Goal: Information Seeking & Learning: Learn about a topic

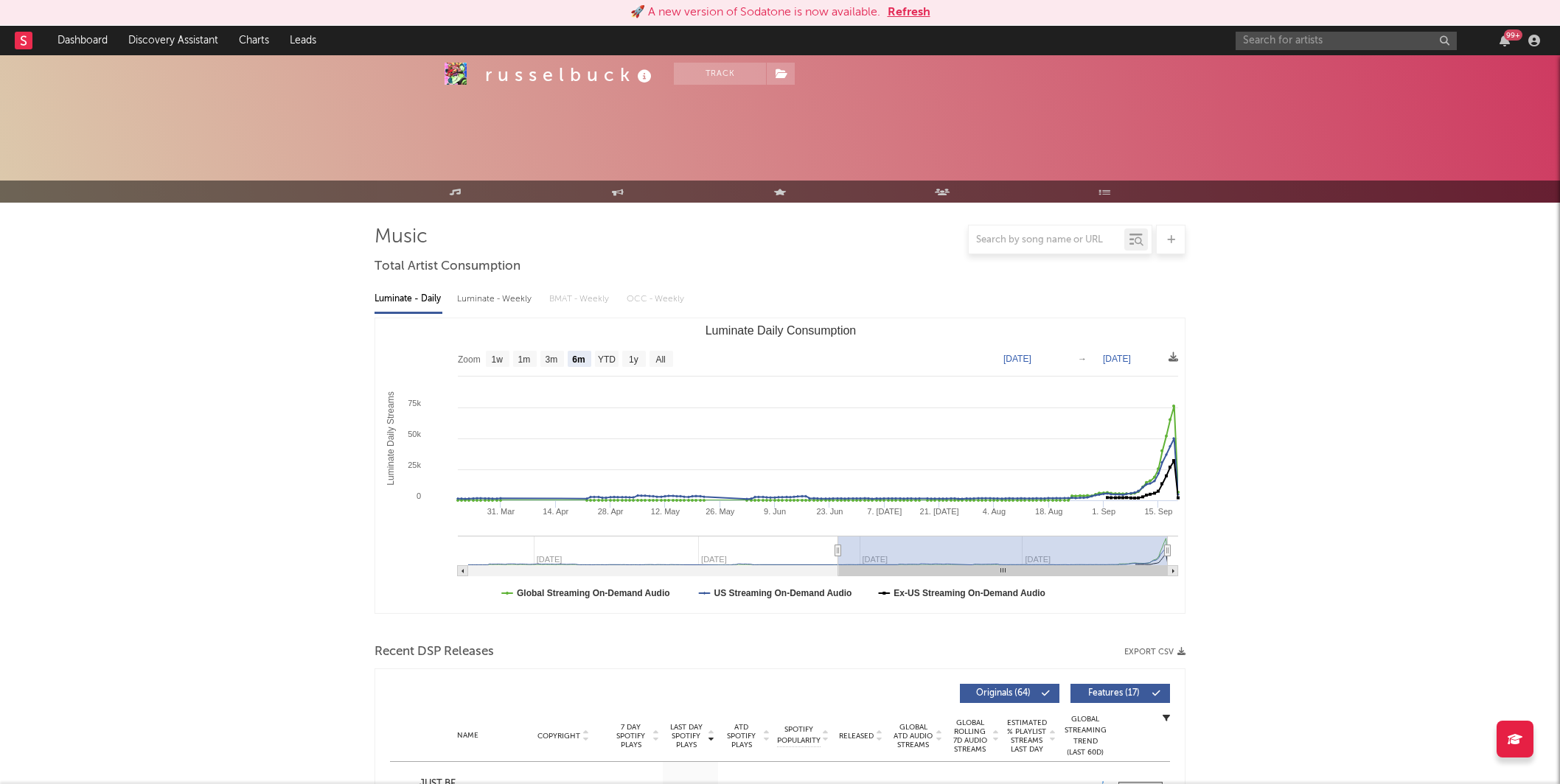
select select "6m"
select select "1w"
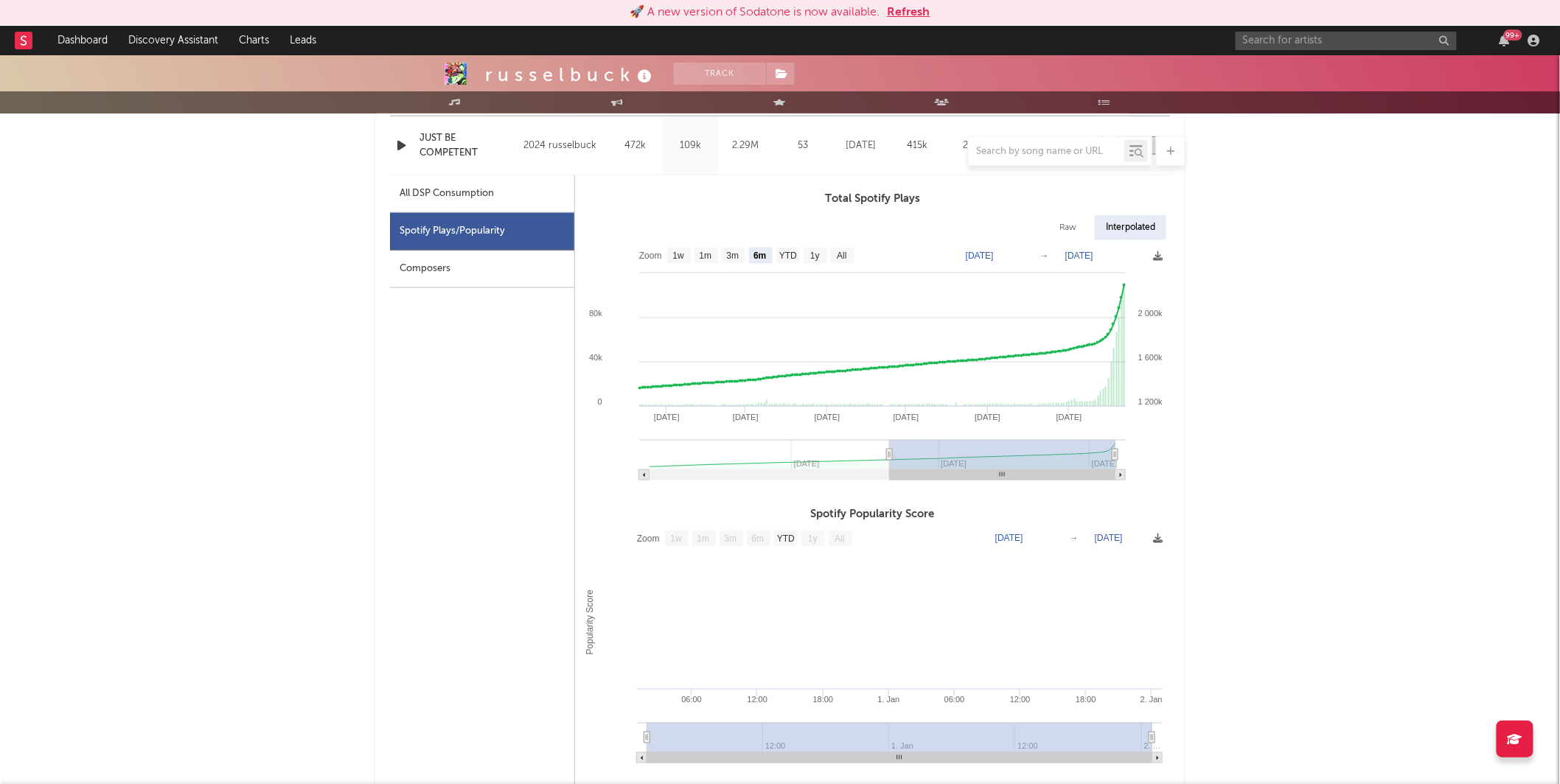
click at [892, 9] on button "Refresh" at bounding box center [909, 12] width 43 height 18
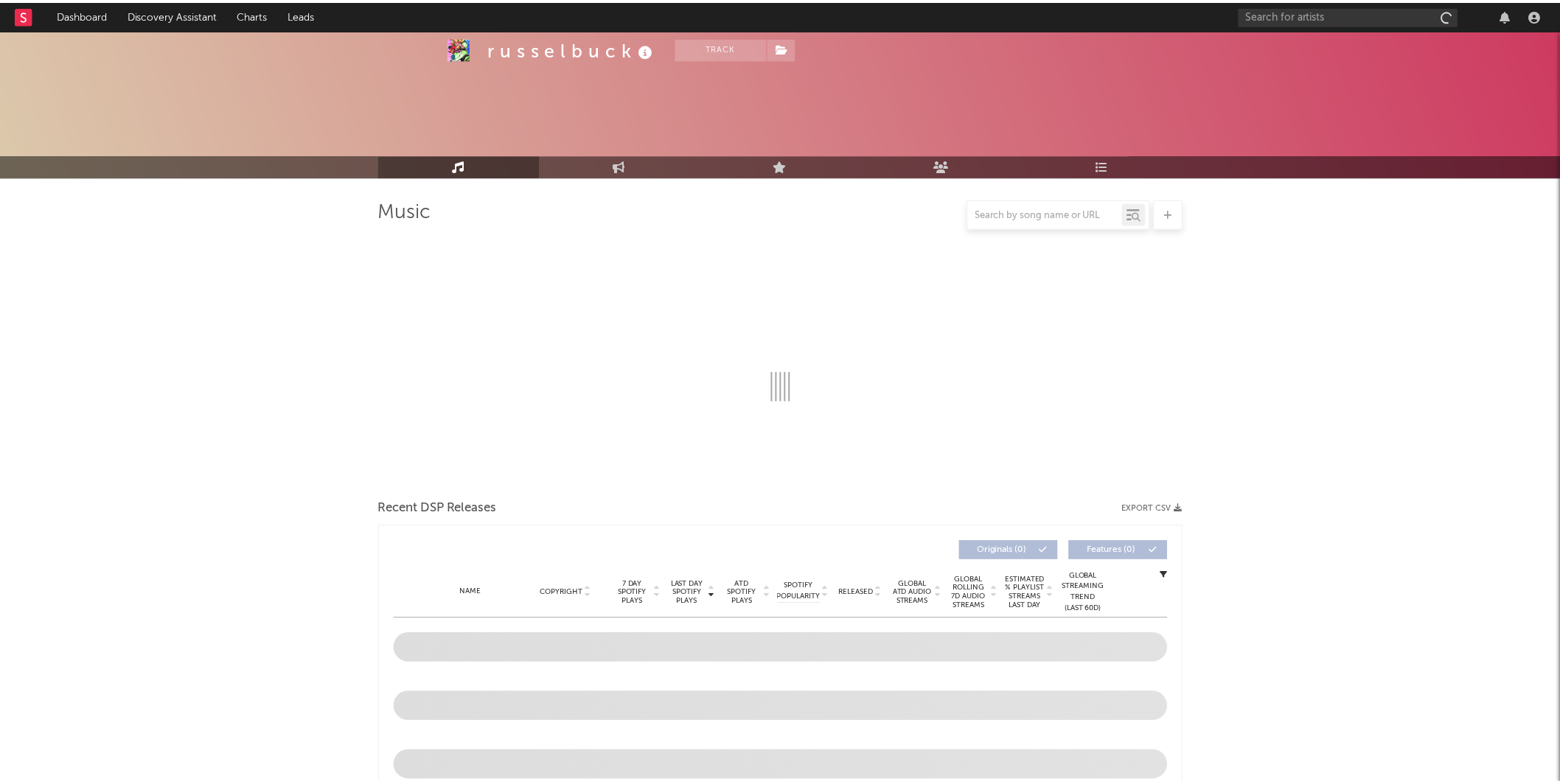
scroll to position [501, 0]
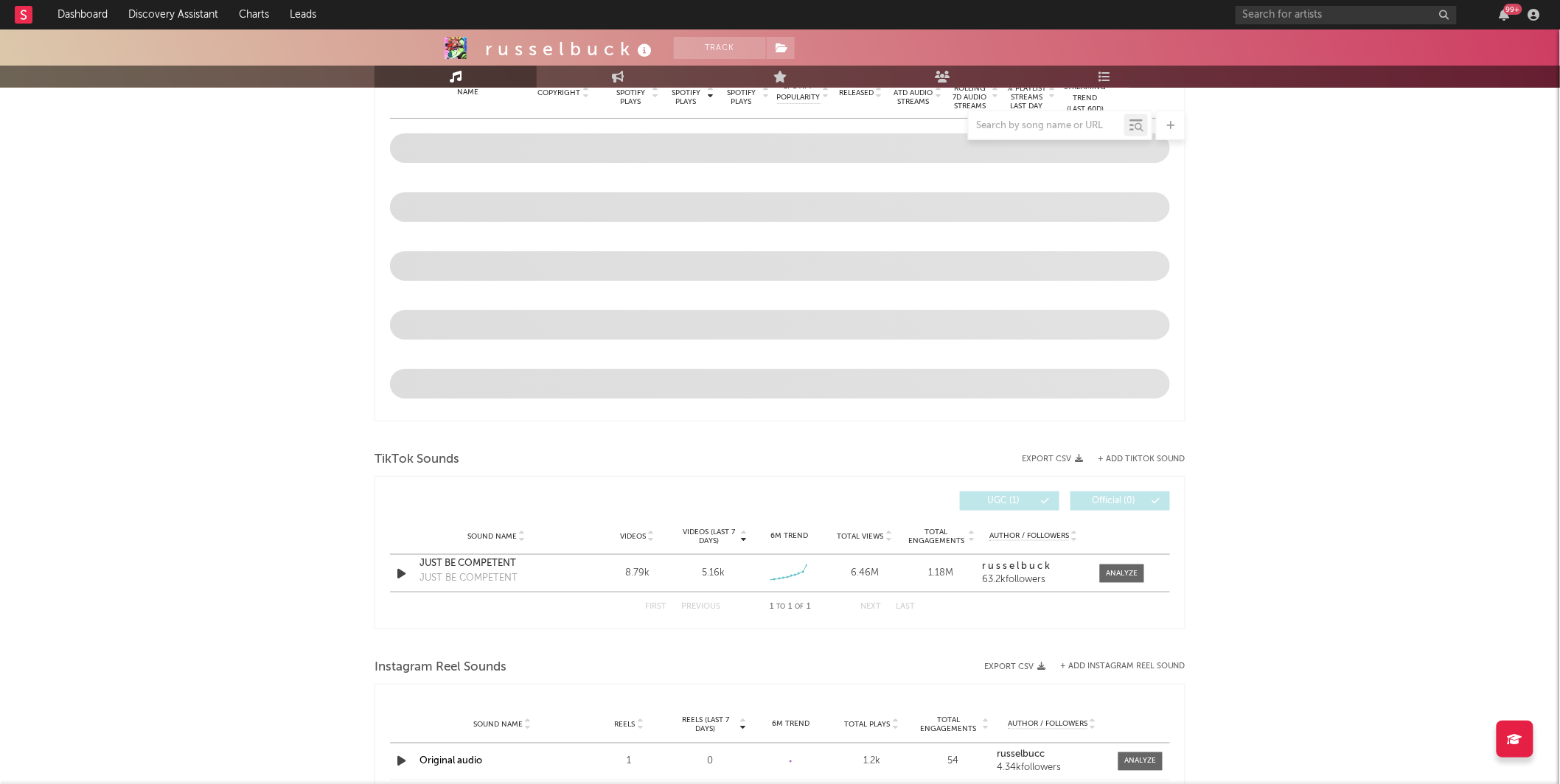
select select "6m"
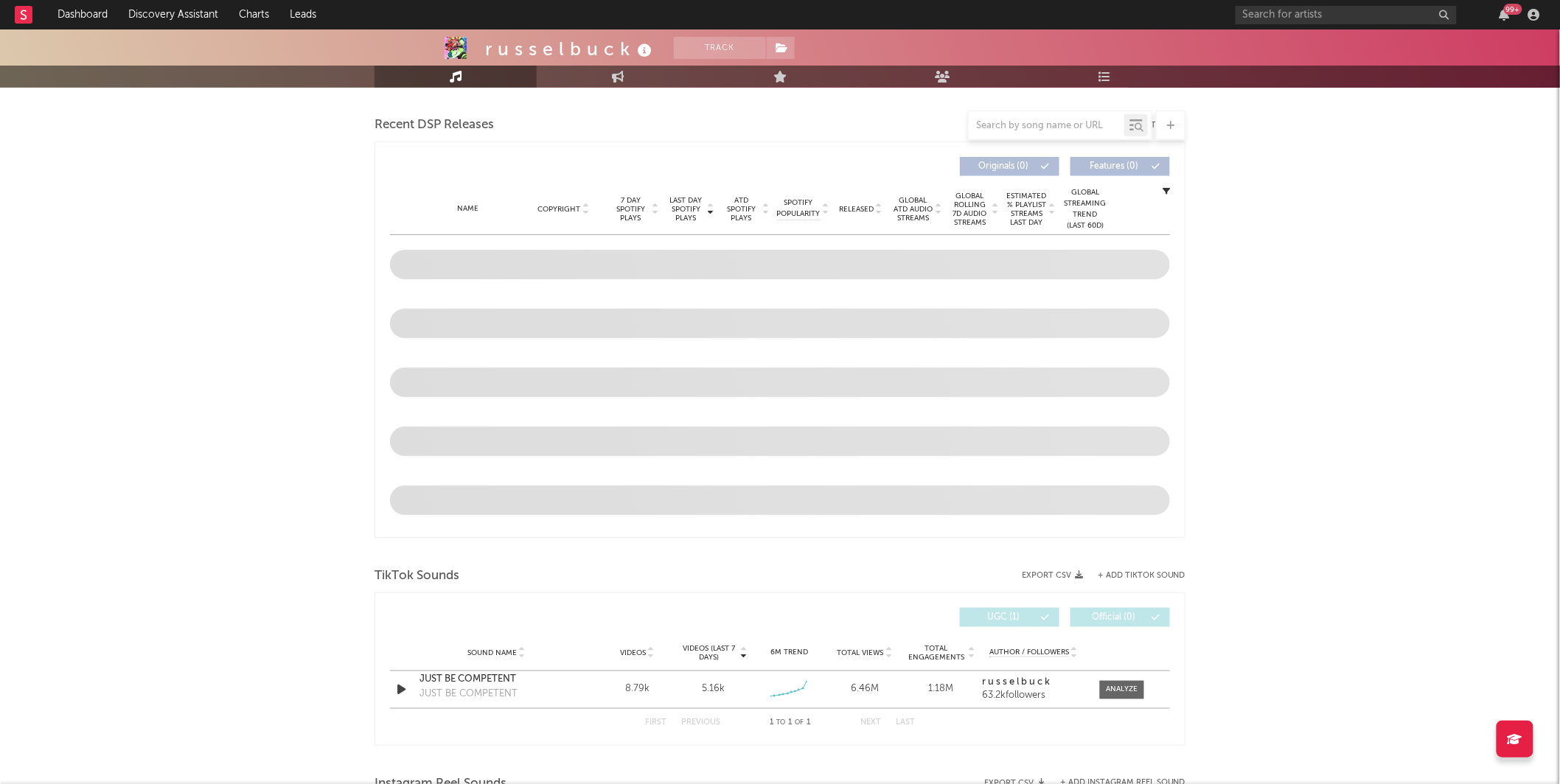
scroll to position [617, 0]
